Goal: Information Seeking & Learning: Check status

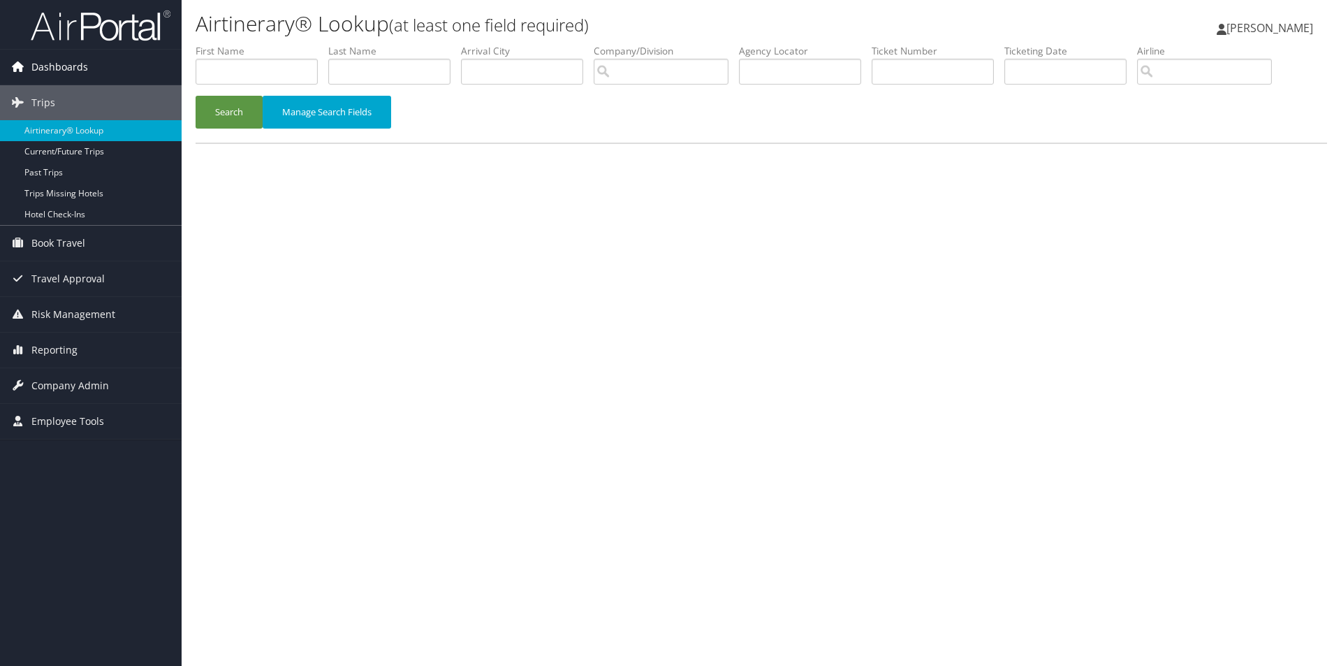
click at [79, 66] on span "Dashboards" at bounding box center [59, 67] width 57 height 35
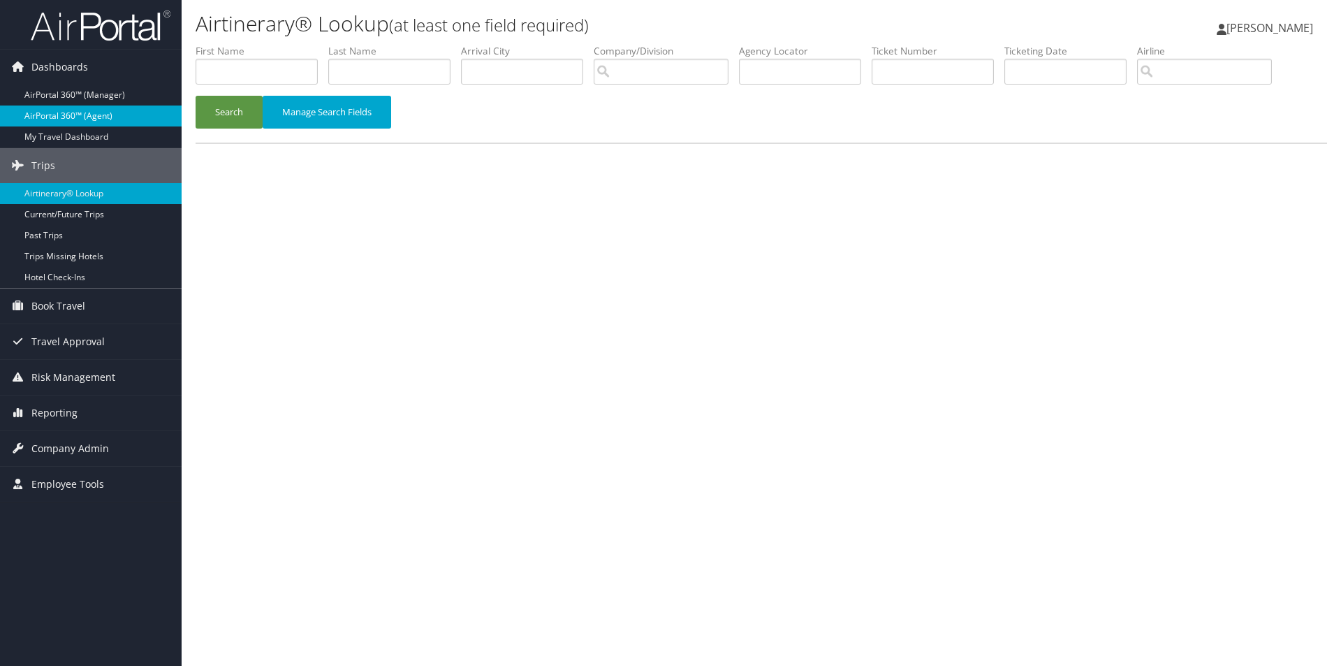
click at [94, 115] on link "AirPortal 360™ (Agent)" at bounding box center [91, 115] width 182 height 21
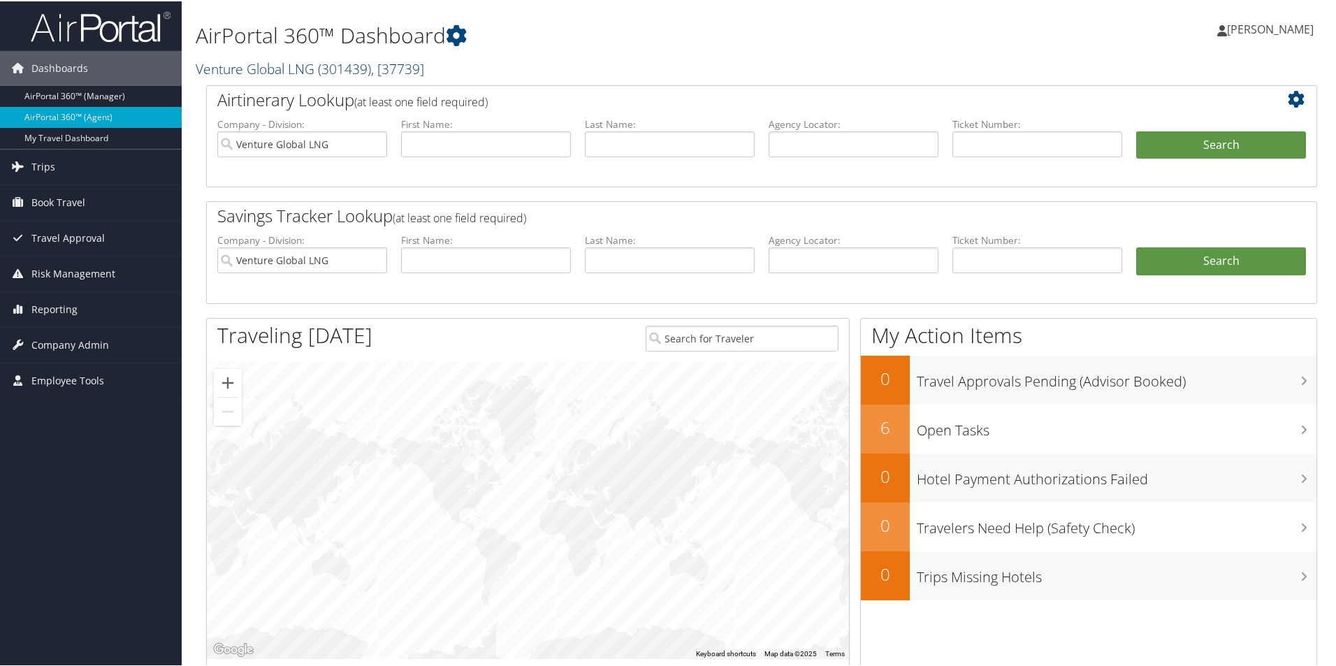
click at [354, 68] on span "( 301439 )" at bounding box center [344, 67] width 53 height 19
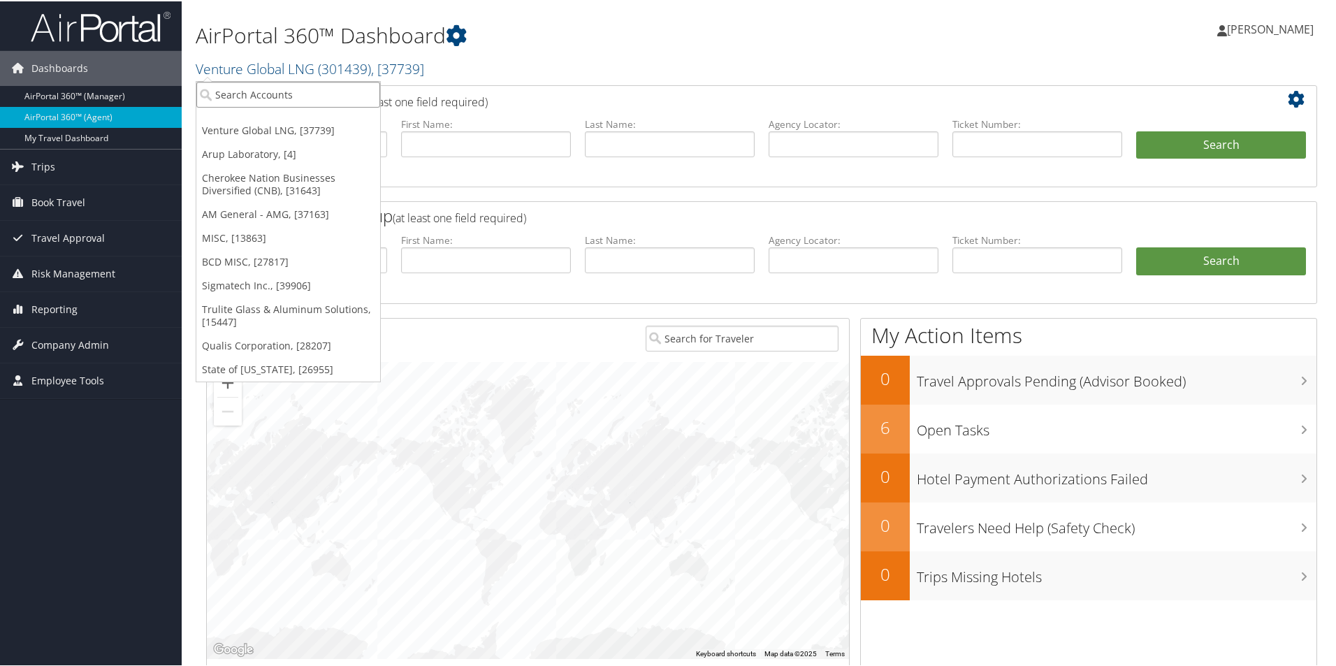
click at [313, 92] on input "search" at bounding box center [288, 93] width 184 height 26
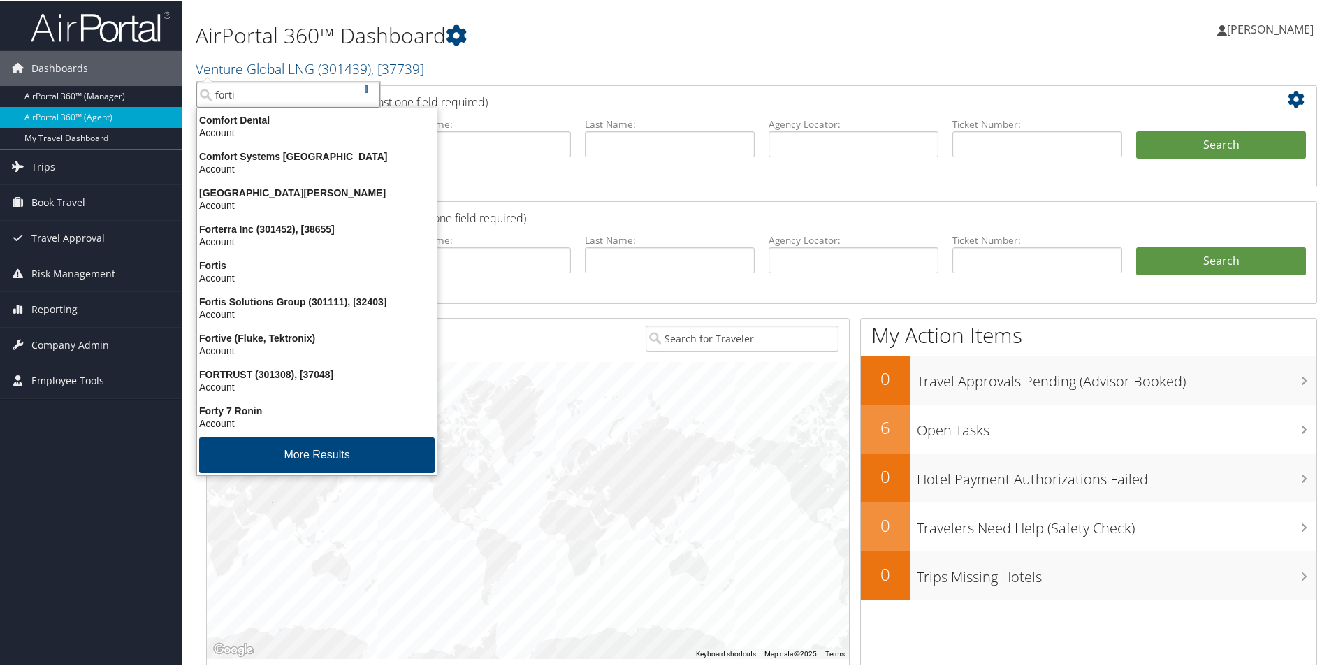
type input "fortis"
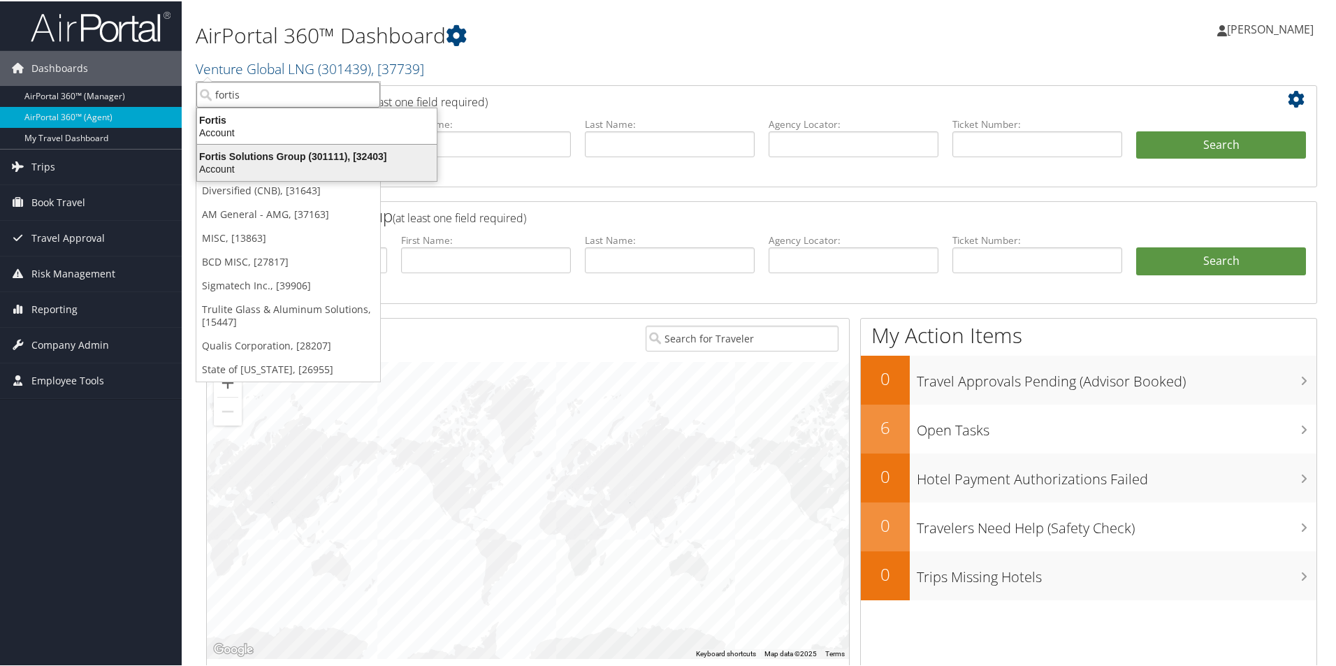
click at [265, 159] on div "Fortis Solutions Group (301111), [32403]" at bounding box center [317, 155] width 256 height 13
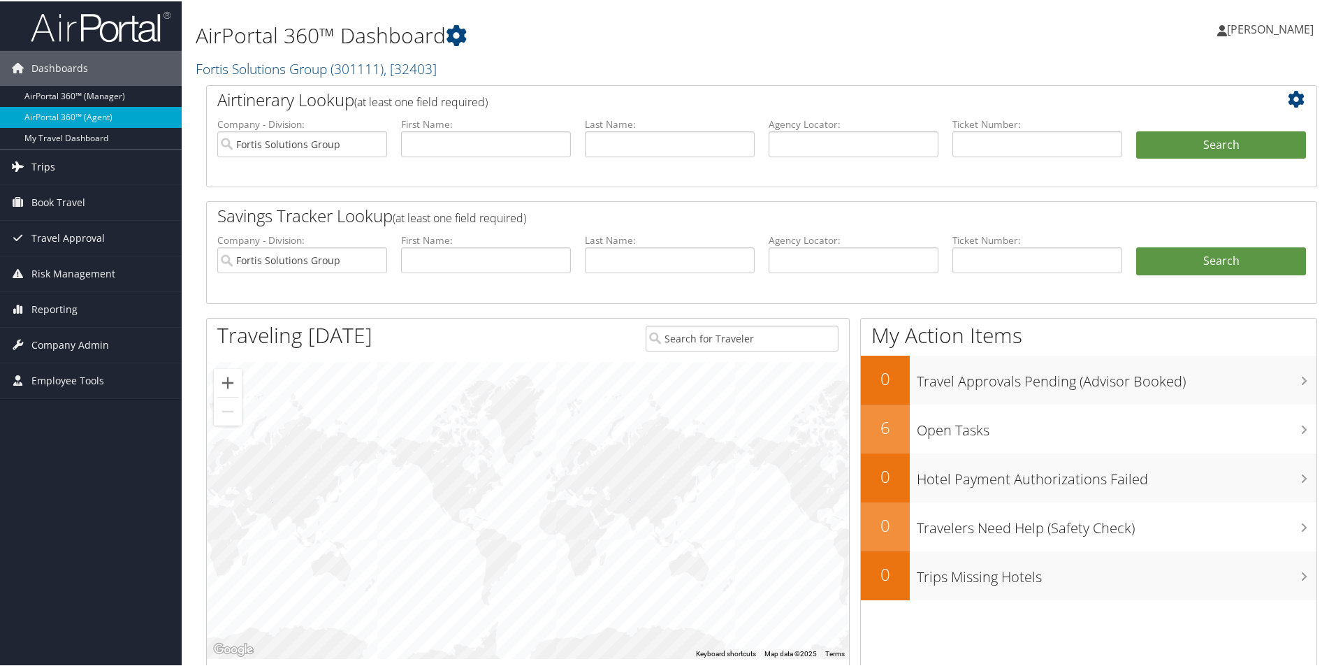
click at [49, 165] on span "Trips" at bounding box center [43, 165] width 24 height 35
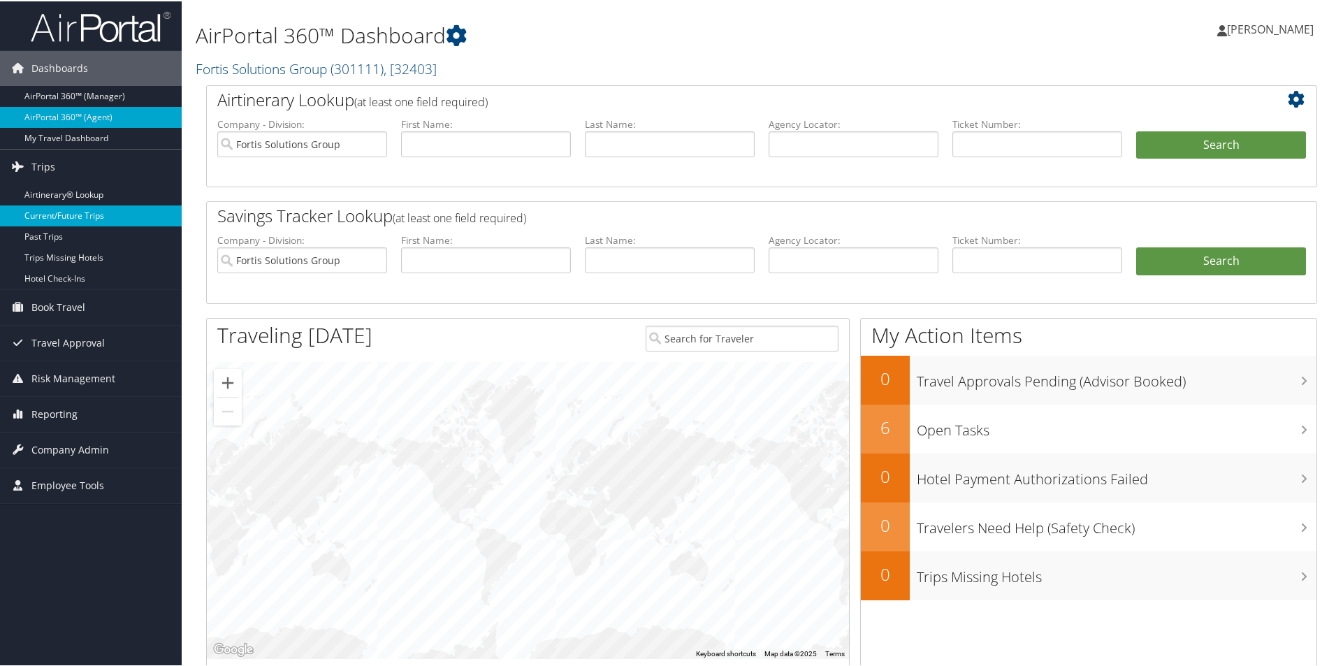
click at [59, 213] on link "Current/Future Trips" at bounding box center [91, 214] width 182 height 21
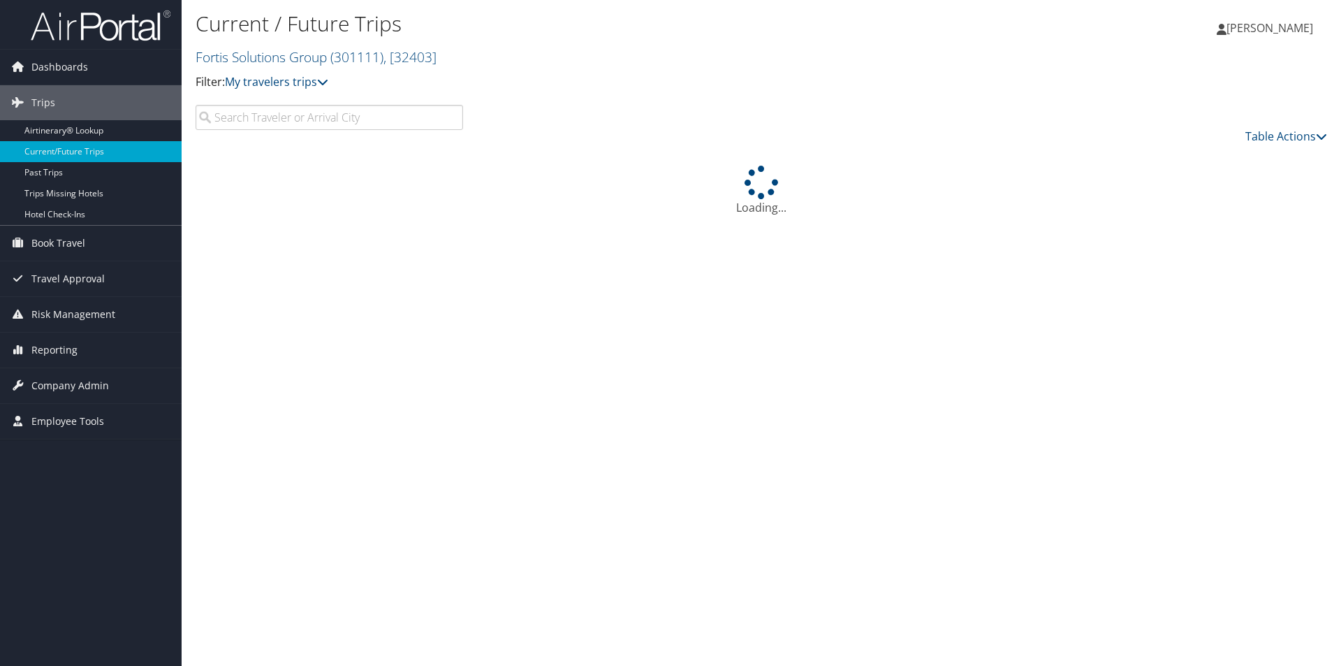
click at [288, 117] on input "search" at bounding box center [330, 117] width 268 height 25
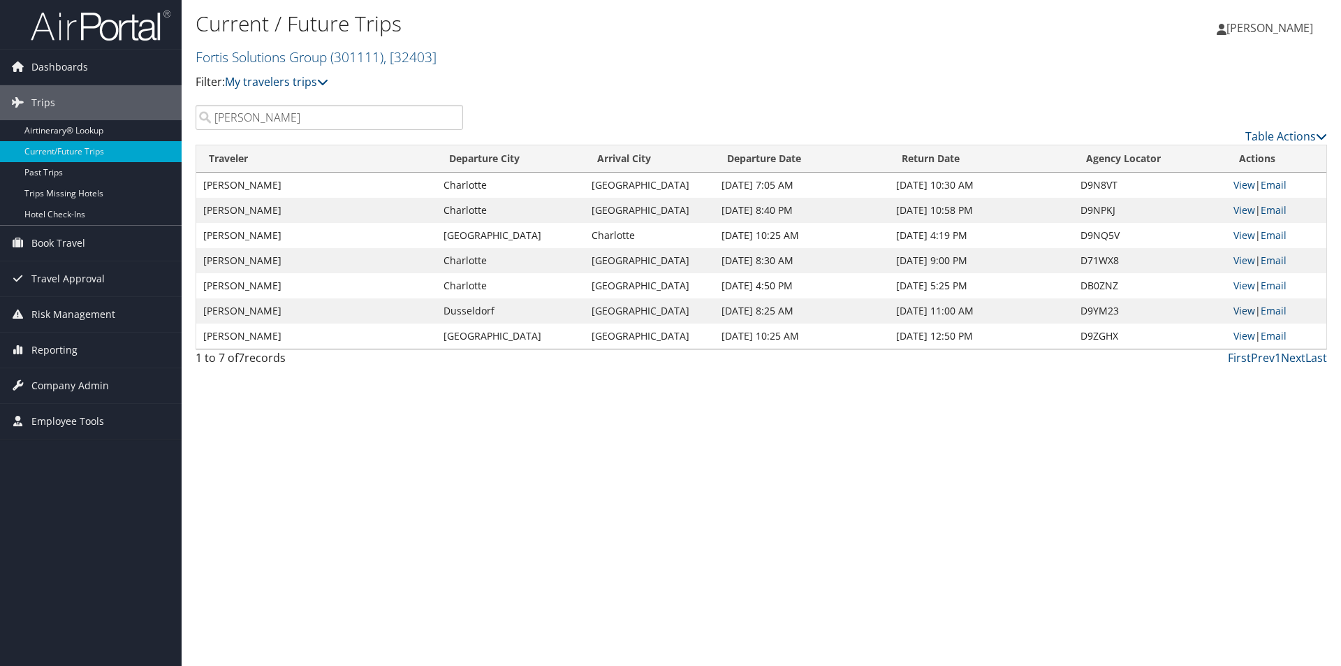
type input "carlos tapias"
click at [1239, 309] on link "View" at bounding box center [1245, 310] width 22 height 13
click at [1247, 283] on link "View" at bounding box center [1245, 285] width 22 height 13
click at [1243, 334] on link "View" at bounding box center [1245, 335] width 22 height 13
click at [1242, 309] on link "View" at bounding box center [1245, 310] width 22 height 13
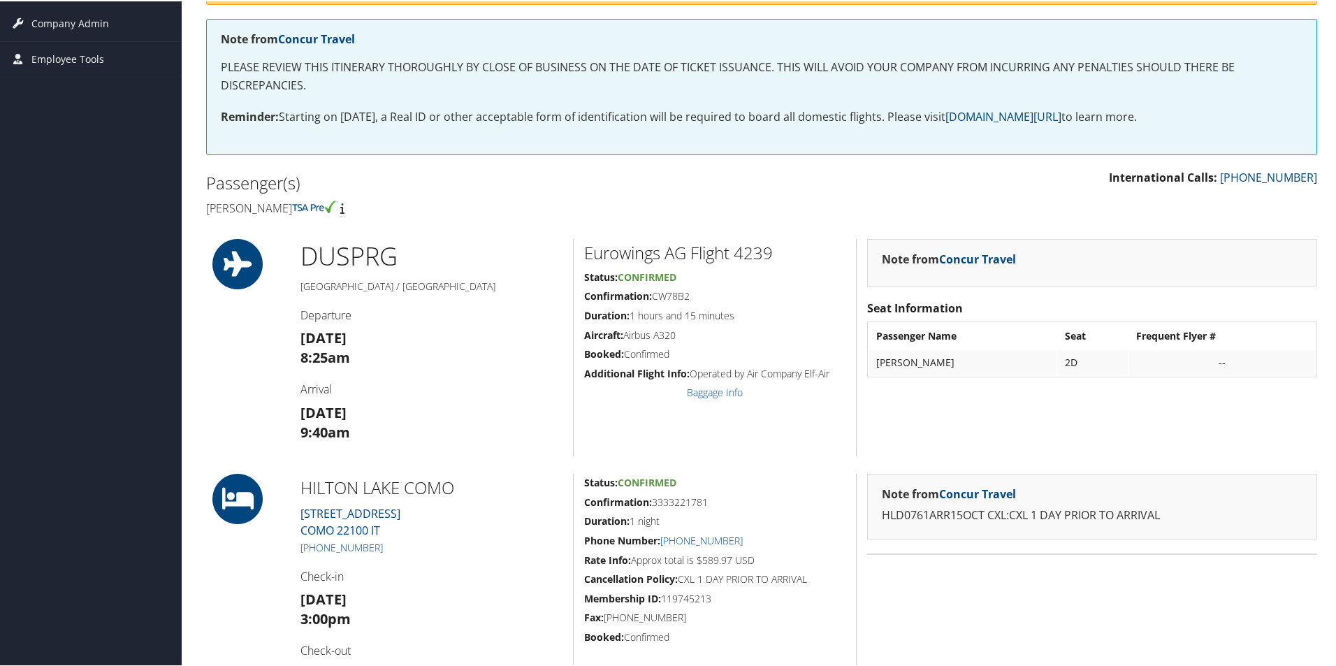
scroll to position [210, 0]
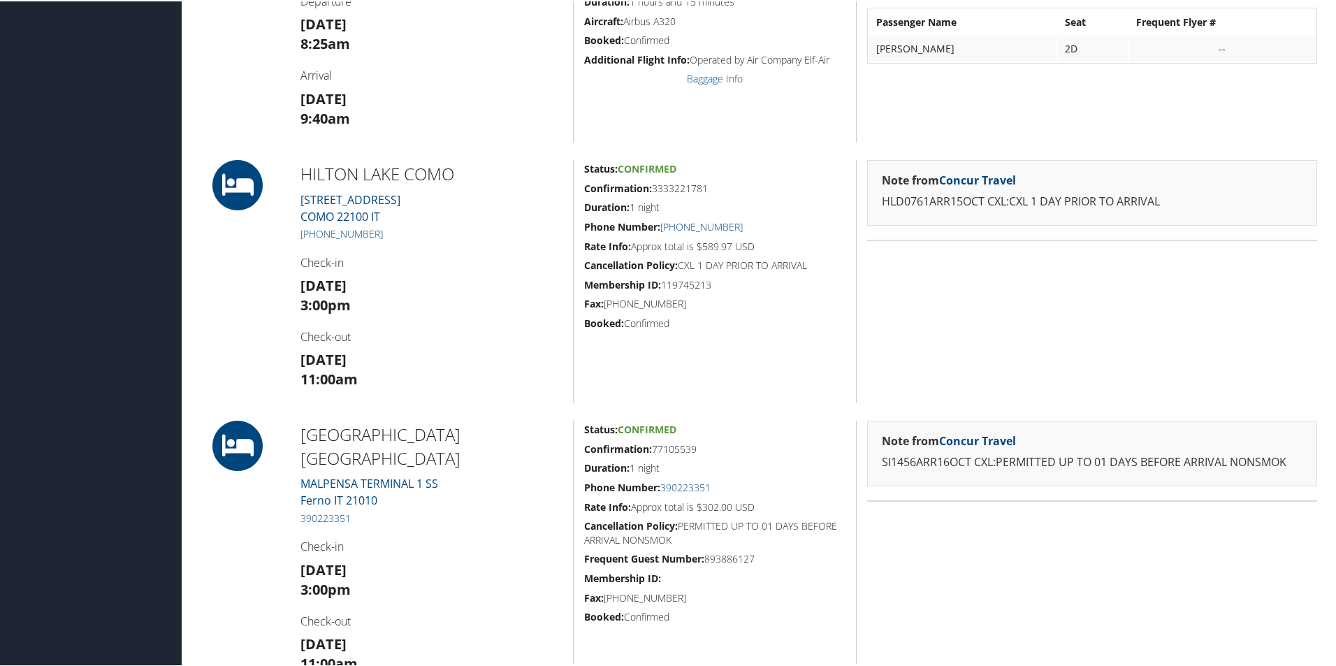
scroll to position [559, 0]
